Goal: Task Accomplishment & Management: Manage account settings

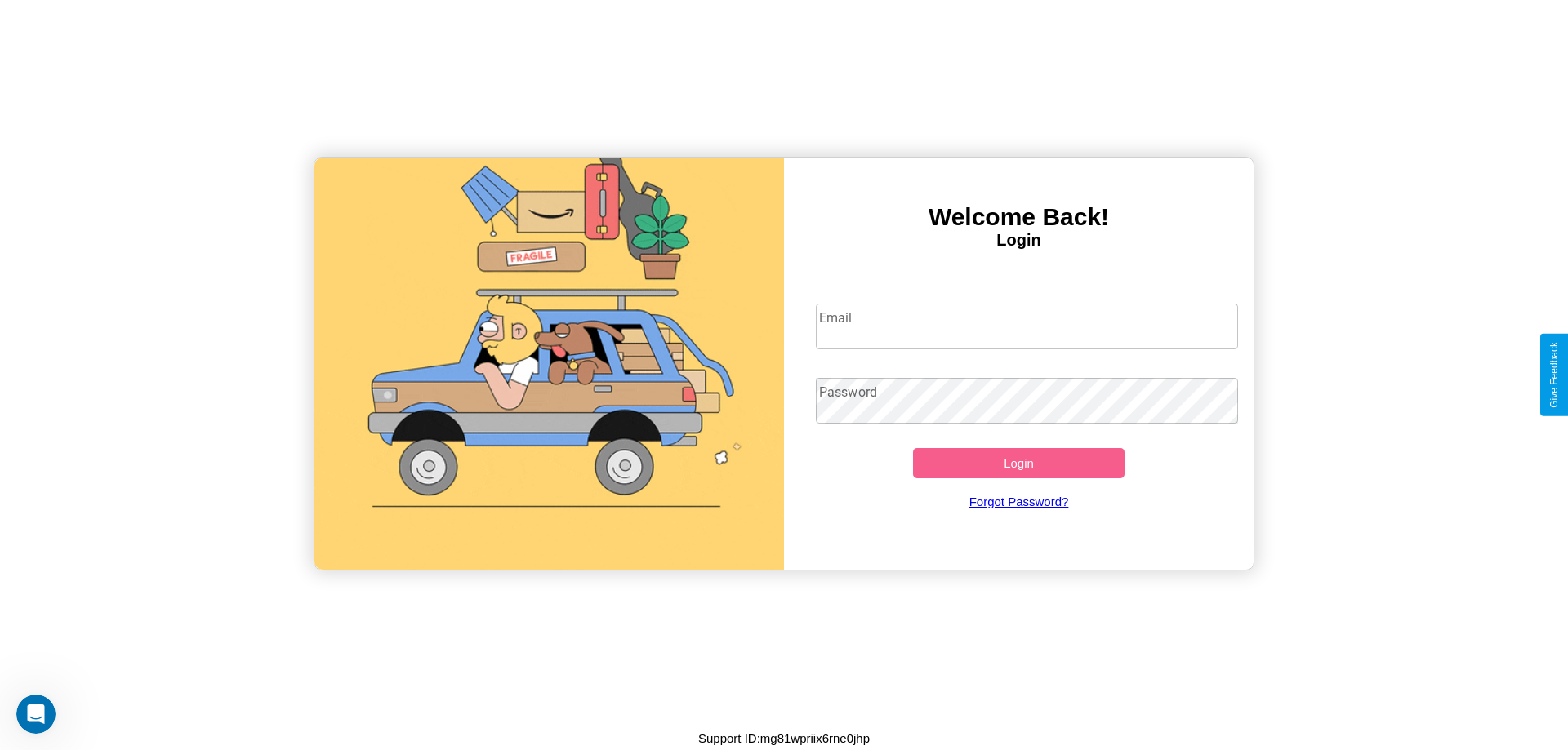
click at [1026, 326] on input "Email" at bounding box center [1027, 327] width 423 height 46
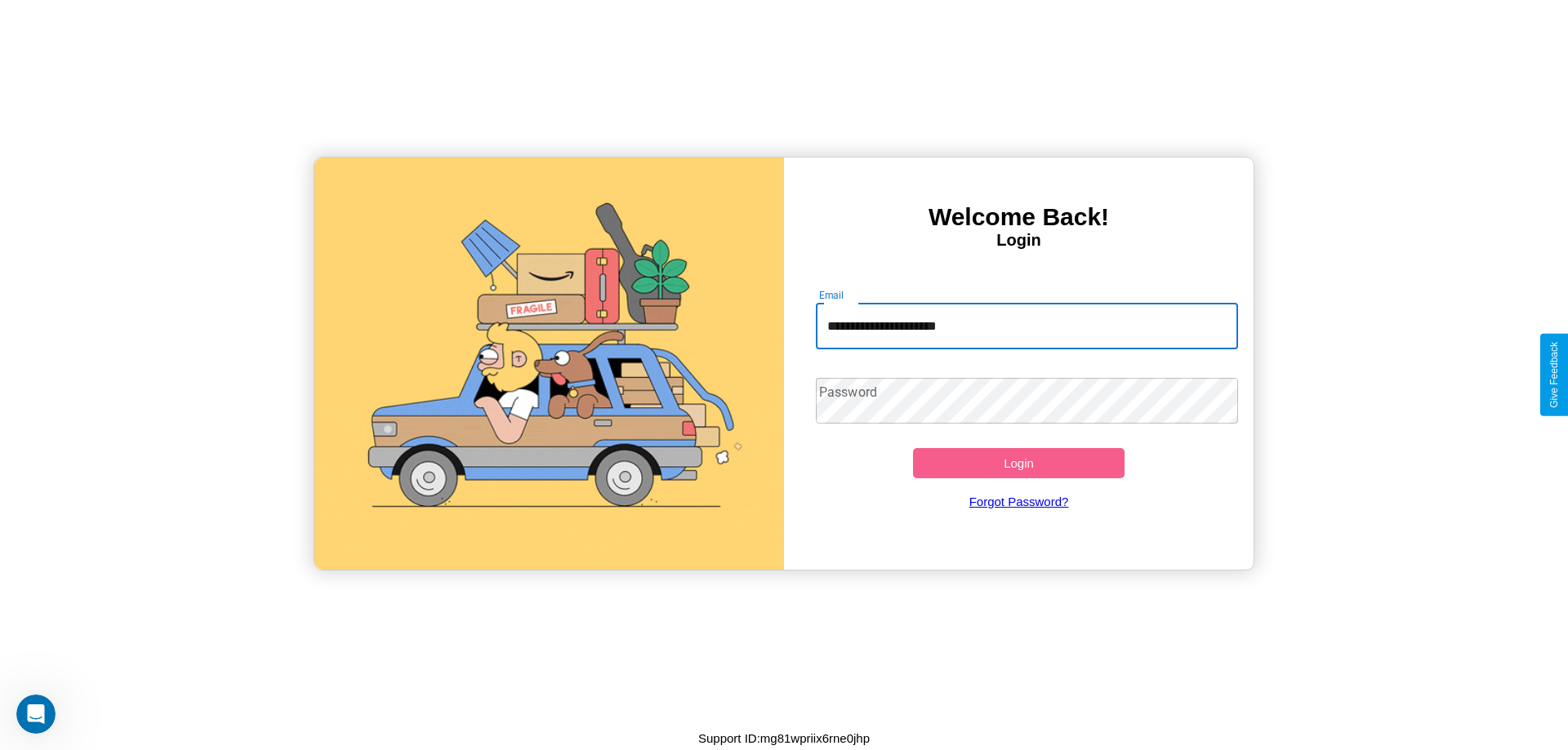
type input "**********"
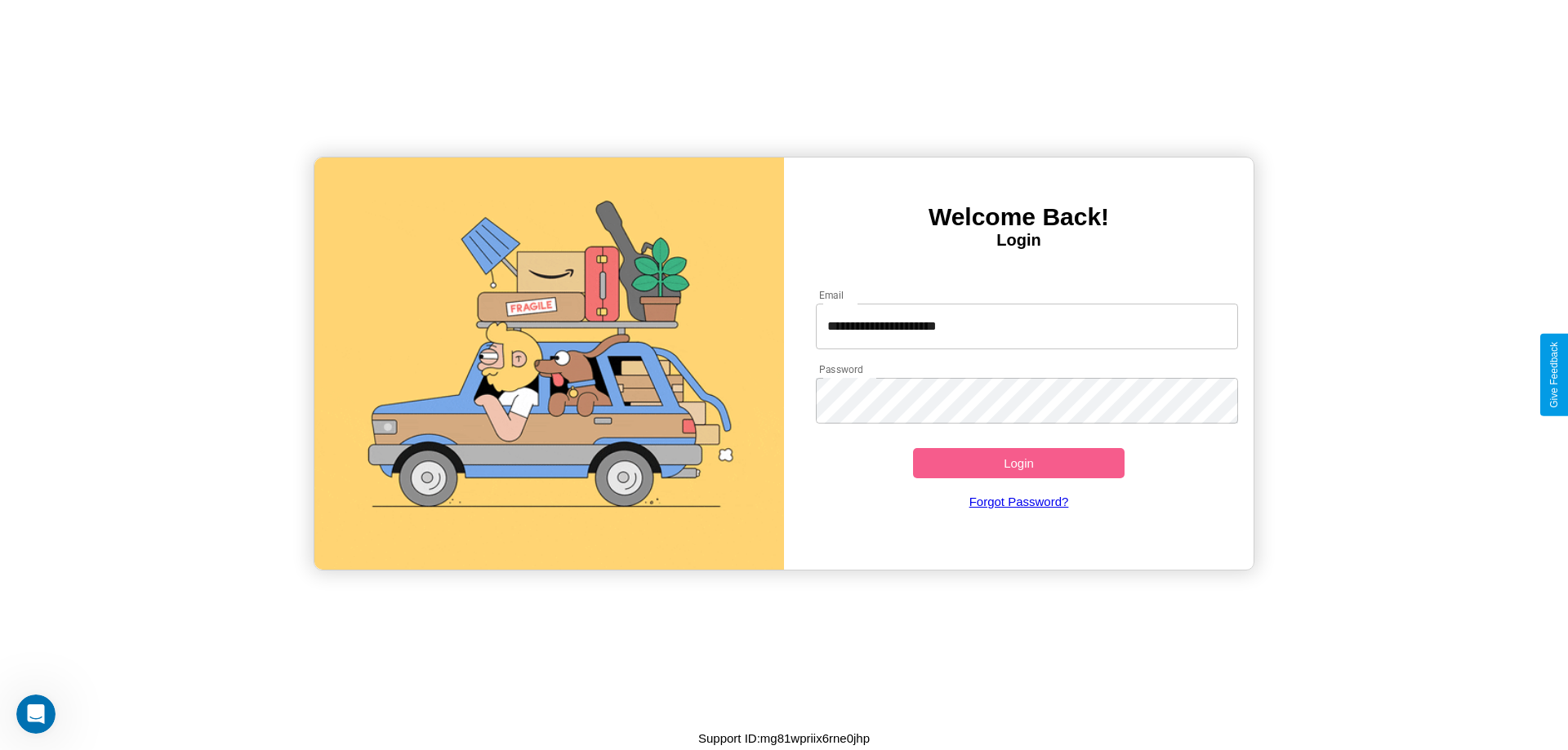
click at [1018, 463] on button "Login" at bounding box center [1018, 463] width 211 height 30
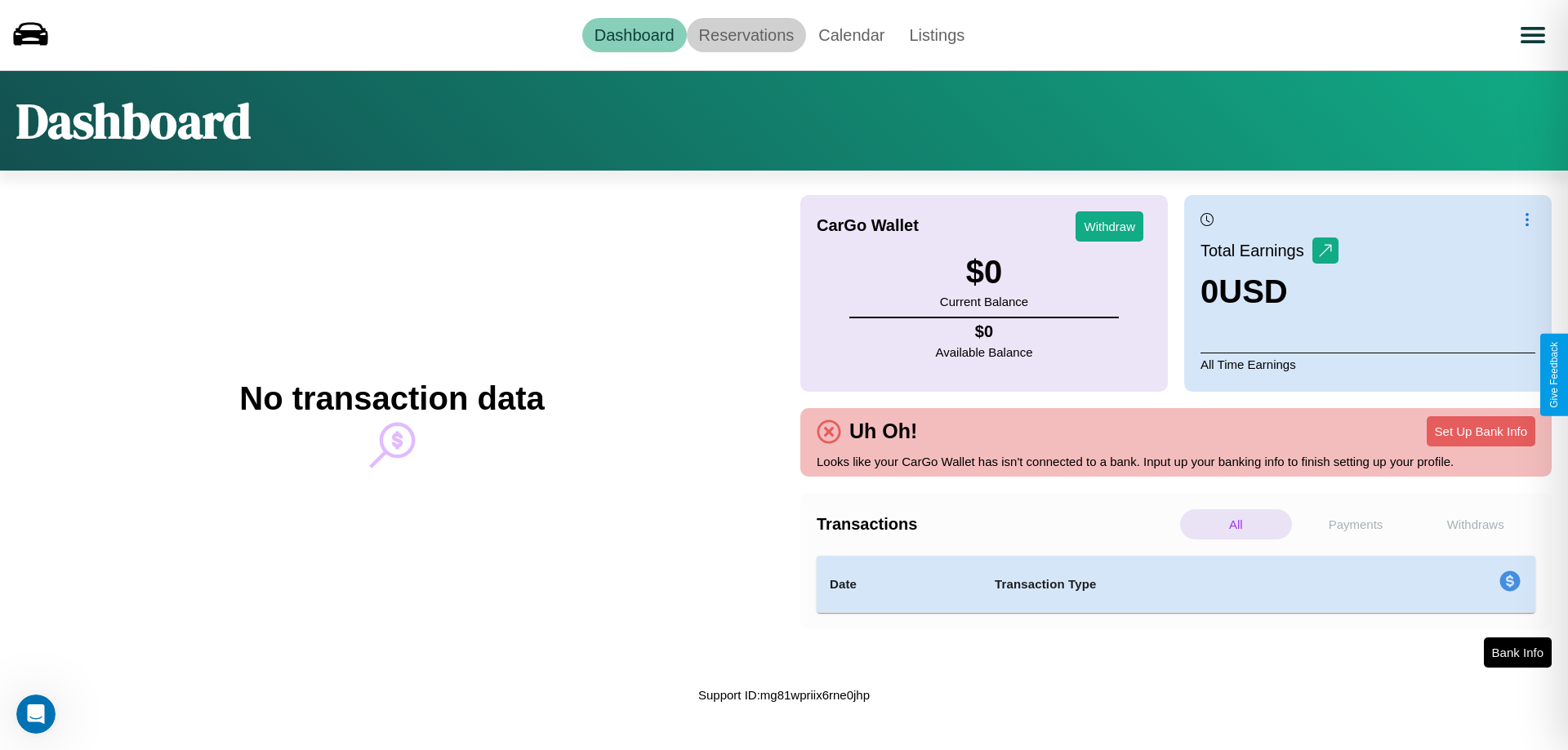
click at [746, 34] on link "Reservations" at bounding box center [747, 34] width 120 height 34
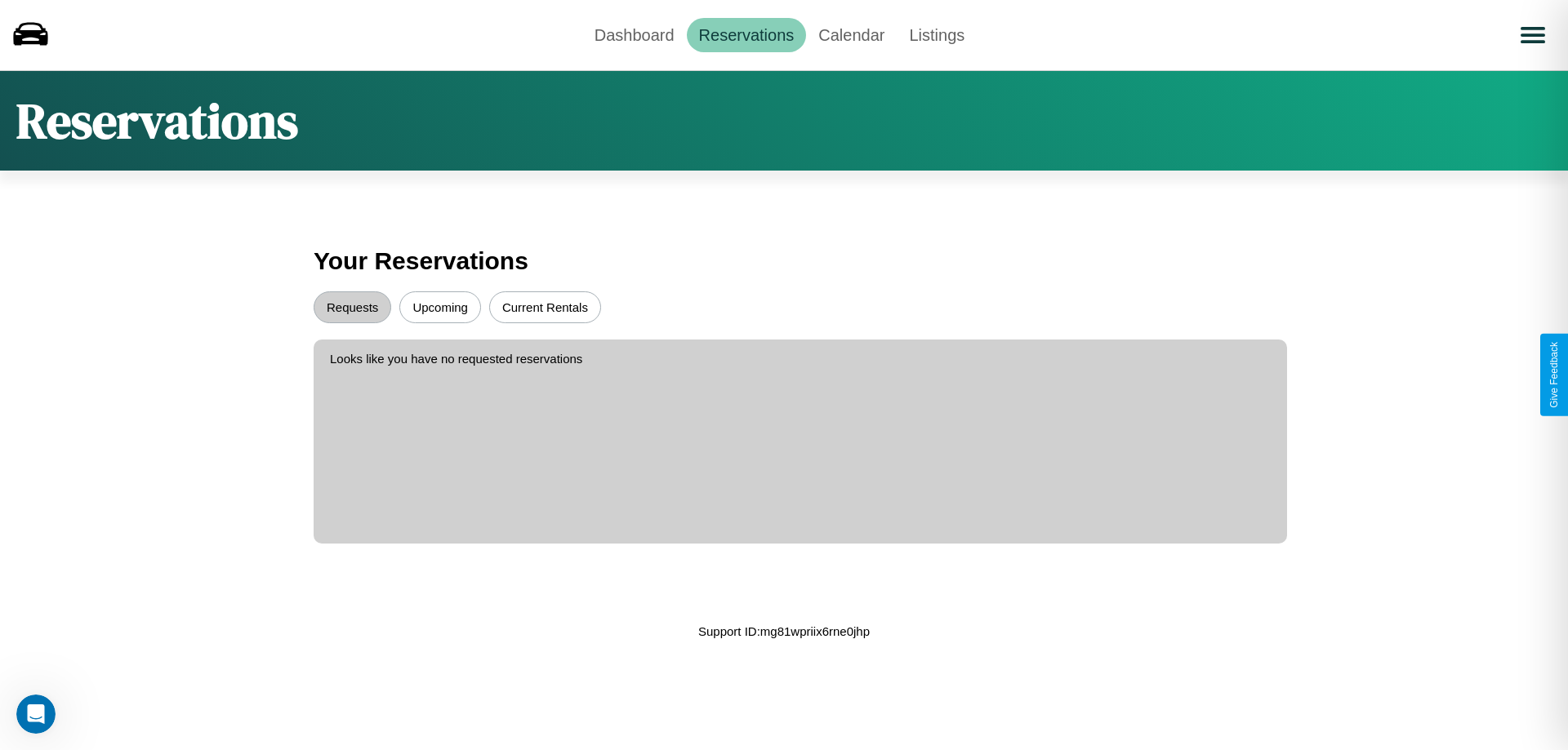
click at [440, 307] on button "Upcoming" at bounding box center [440, 307] width 81 height 32
click at [352, 307] on button "Requests" at bounding box center [353, 307] width 78 height 32
click at [634, 34] on link "Dashboard" at bounding box center [634, 34] width 104 height 34
